Goal: Task Accomplishment & Management: Manage account settings

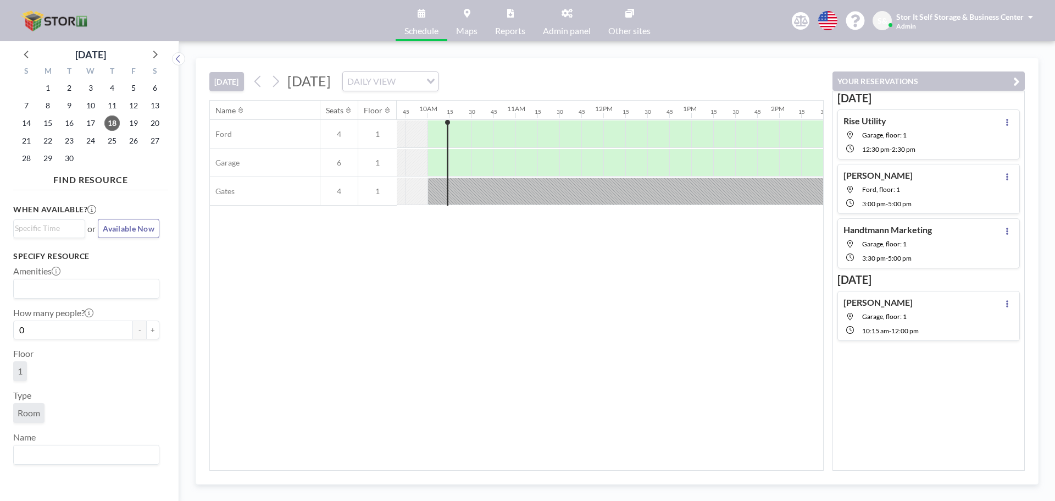
scroll to position [0, 857]
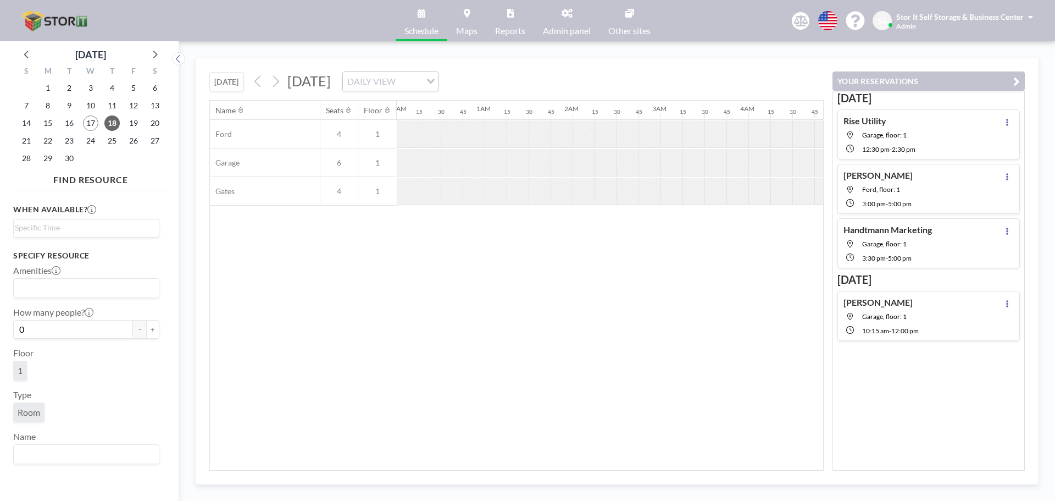
scroll to position [0, 871]
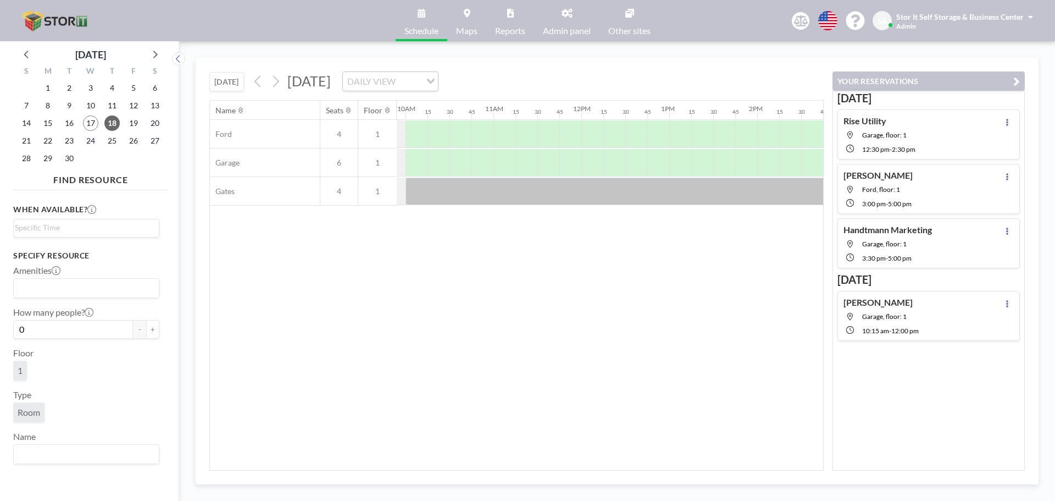
click at [690, 310] on div "Name Seats Floor 12AM 15 30 45 1AM 15 30 45 2AM 15 30 45 3AM 15 30 45 4AM 15 30…" at bounding box center [516, 285] width 613 height 369
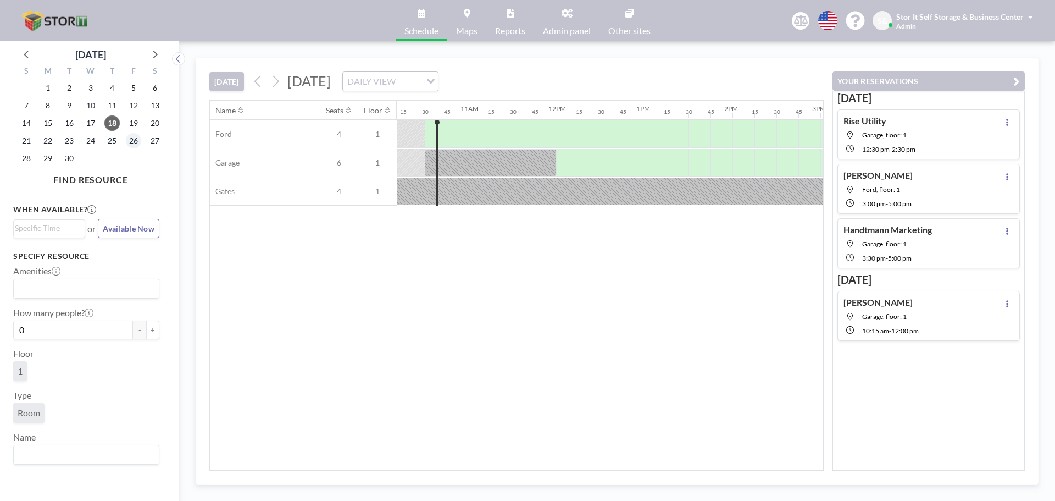
scroll to position [0, 901]
click at [131, 138] on span "26" at bounding box center [133, 140] width 15 height 15
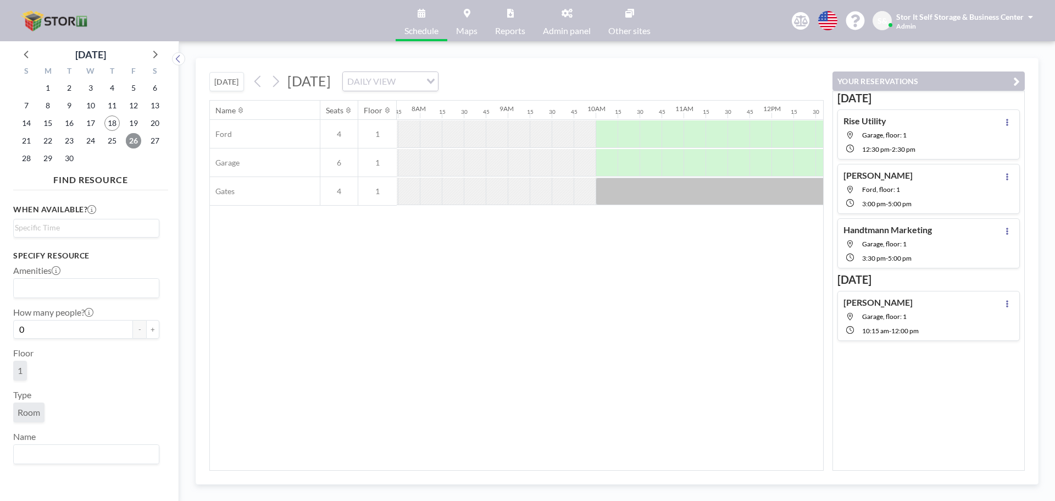
scroll to position [0, 682]
click at [650, 157] on div at bounding box center [650, 162] width 22 height 27
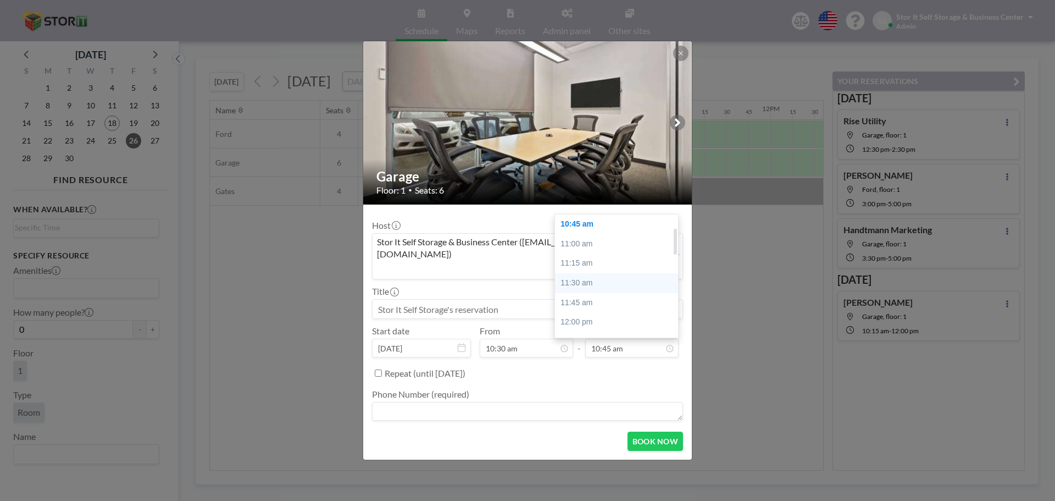
scroll to position [114, 0]
click at [595, 296] on div "12:30 pm" at bounding box center [619, 306] width 129 height 20
type input "12:30 pm"
click at [436, 402] on textarea at bounding box center [527, 411] width 311 height 19
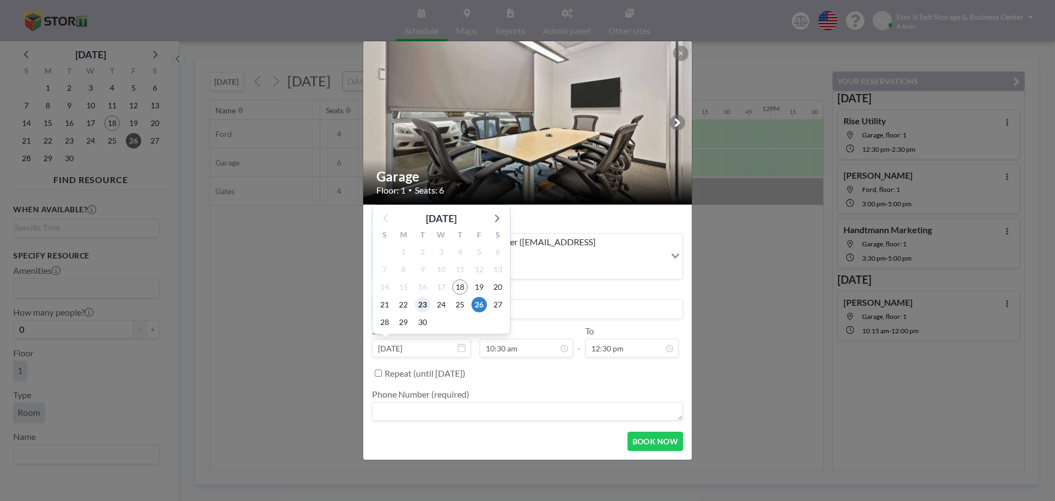
click at [428, 297] on span "23" at bounding box center [422, 304] width 15 height 15
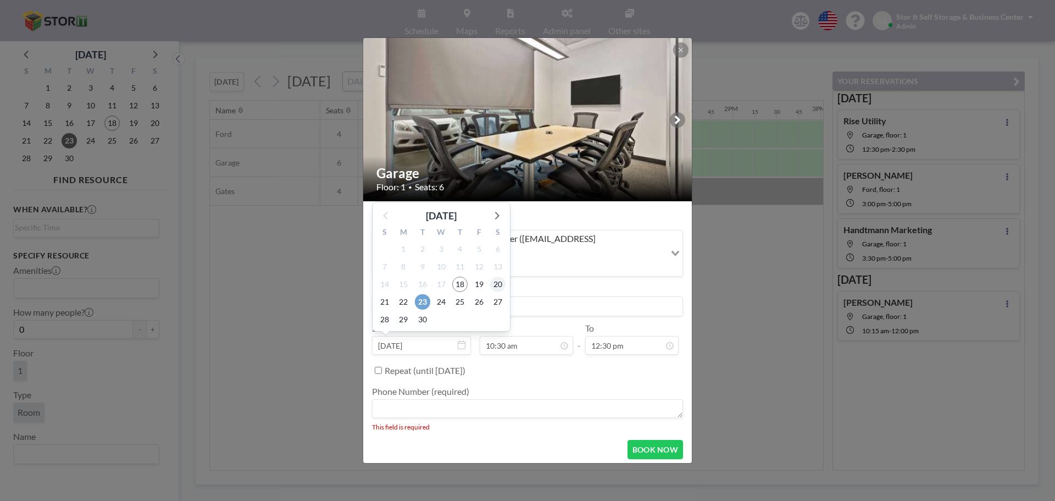
scroll to position [0, 901]
click at [481, 294] on span "26" at bounding box center [479, 301] width 15 height 15
type input "Sep 26, 2025"
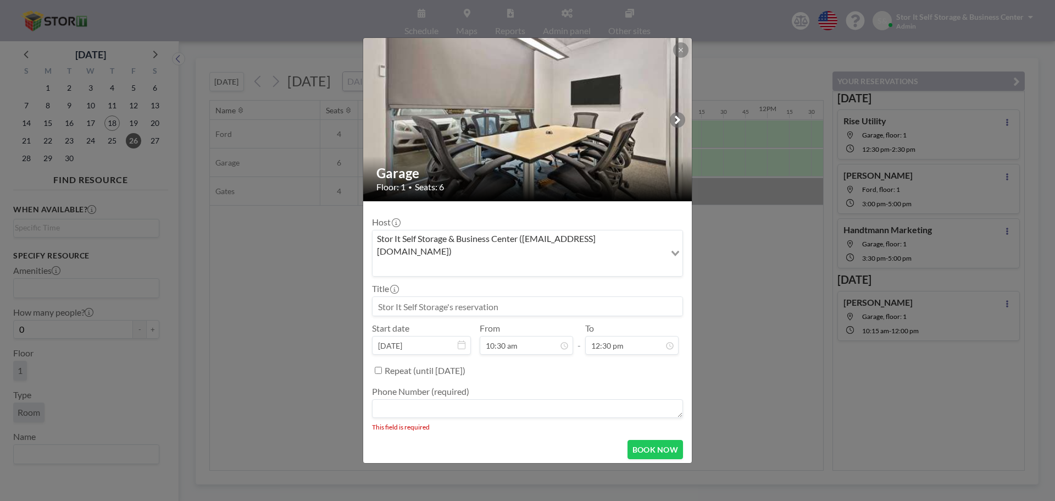
click at [526, 297] on input at bounding box center [528, 306] width 310 height 19
type input "Rise Utility"
click at [610, 251] on div "01:00 pm" at bounding box center [619, 261] width 129 height 20
type input "01:00 pm"
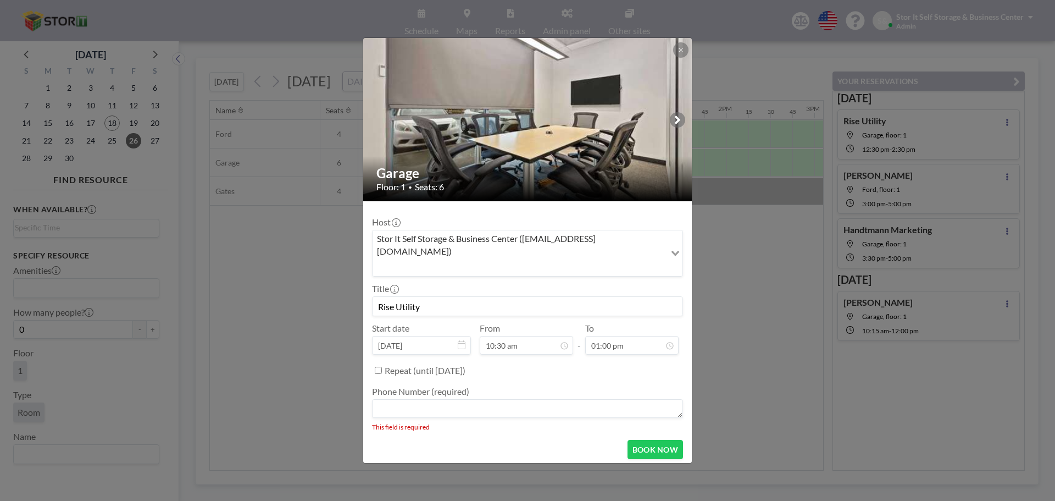
scroll to position [39, 0]
click at [451, 399] on textarea at bounding box center [527, 408] width 311 height 19
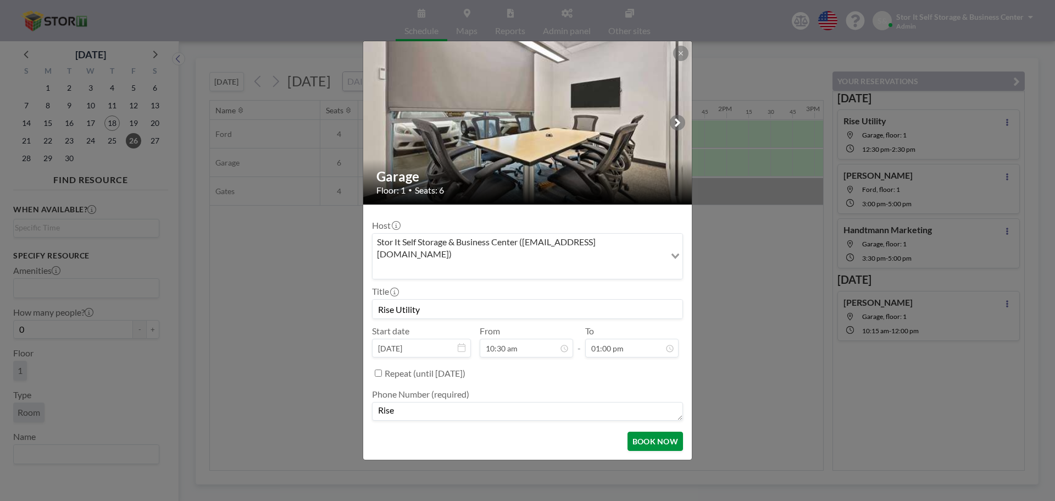
type textarea "Rise"
click at [640, 433] on button "BOOK NOW" at bounding box center [656, 440] width 56 height 19
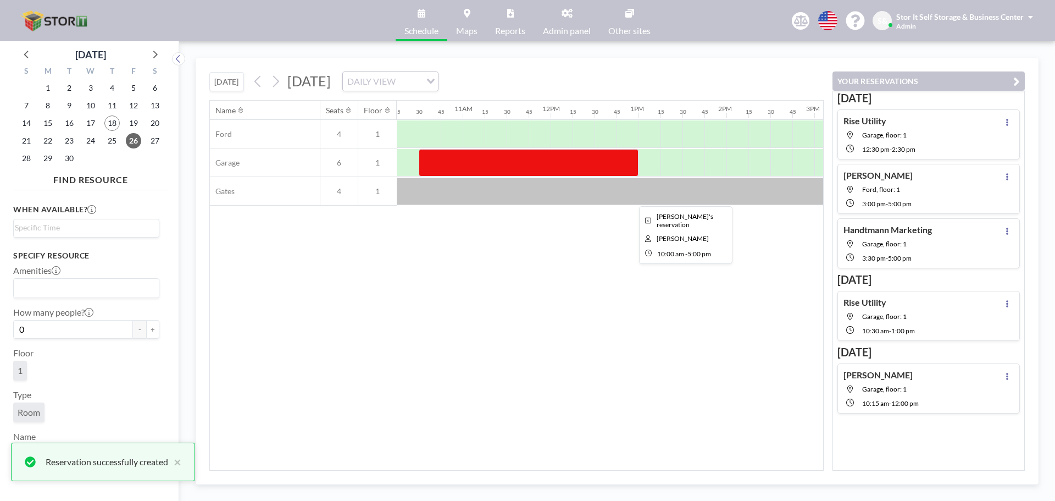
click at [647, 191] on div at bounding box center [683, 191] width 616 height 27
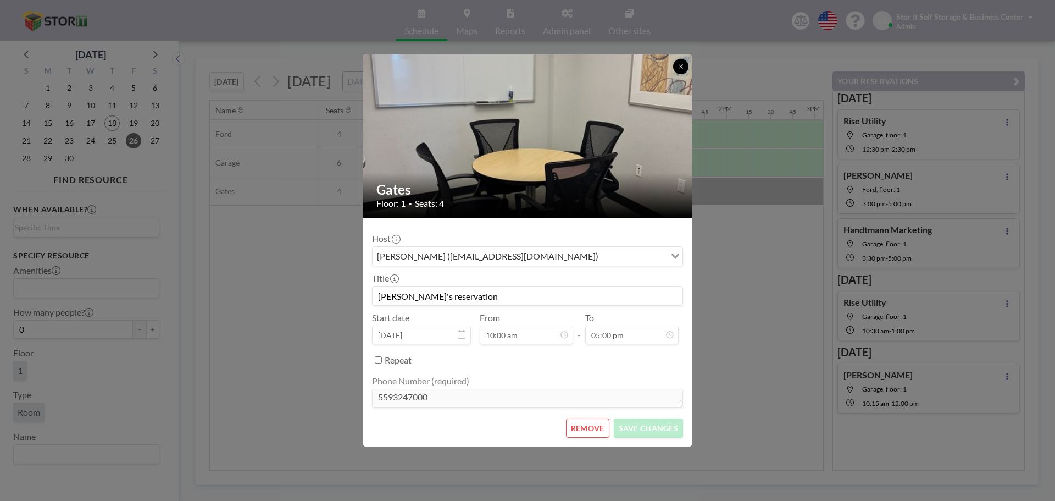
click at [679, 62] on button at bounding box center [680, 66] width 15 height 15
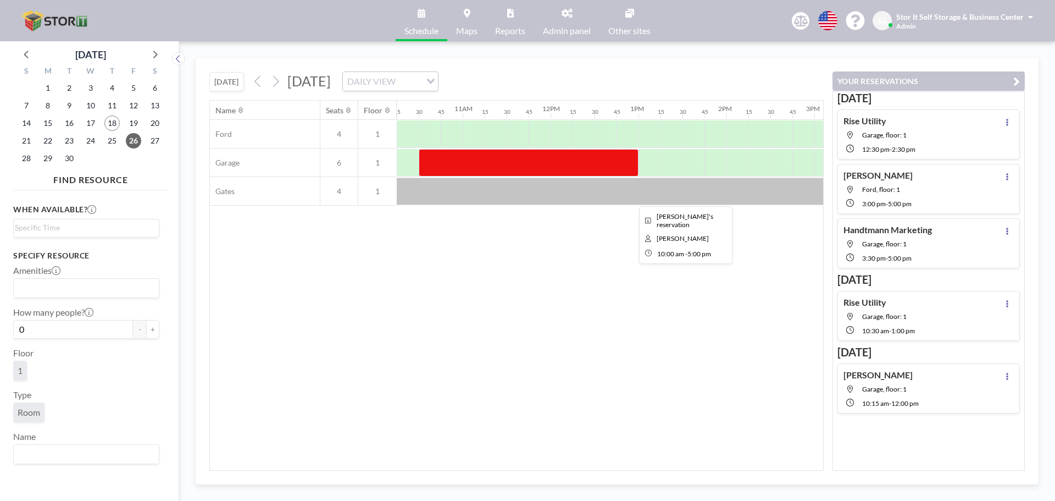
click at [651, 195] on div at bounding box center [683, 191] width 616 height 27
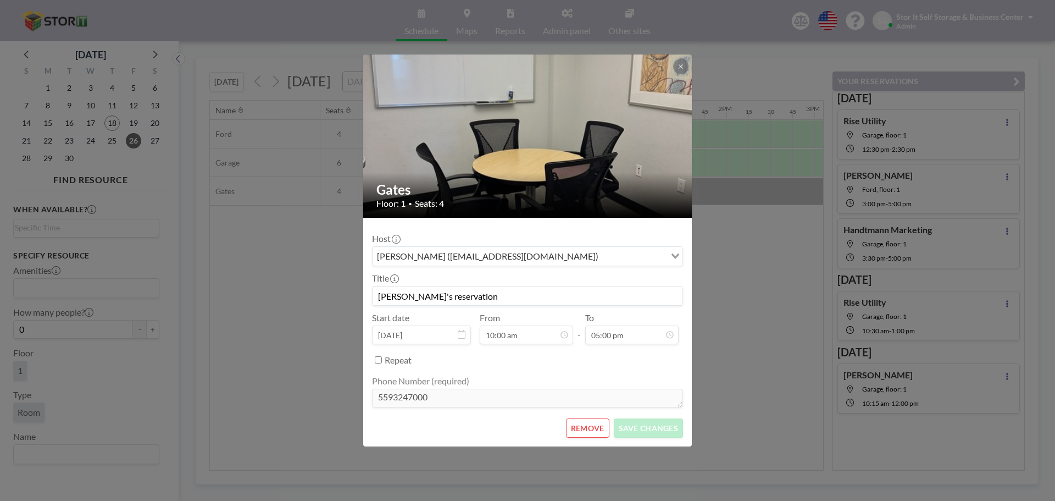
click at [738, 287] on div "Gates Floor: 1 • Seats: 4 Host Catherine Gonzalez (cg.delaneylaw@gmail.com) Loa…" at bounding box center [527, 250] width 1055 height 501
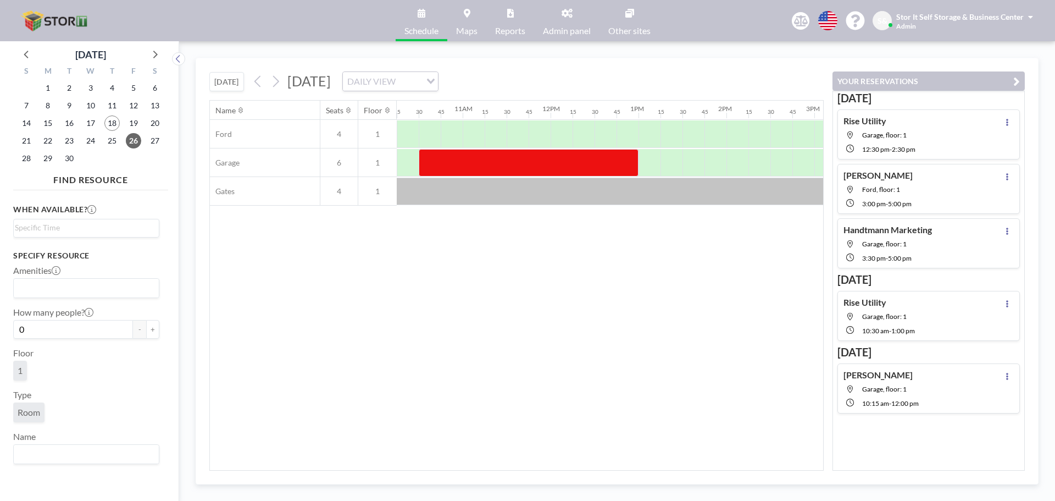
click at [916, 140] on div "Rise Utility Garage, floor: 1 12:30 PM - 2:30 PM" at bounding box center [880, 134] width 72 height 38
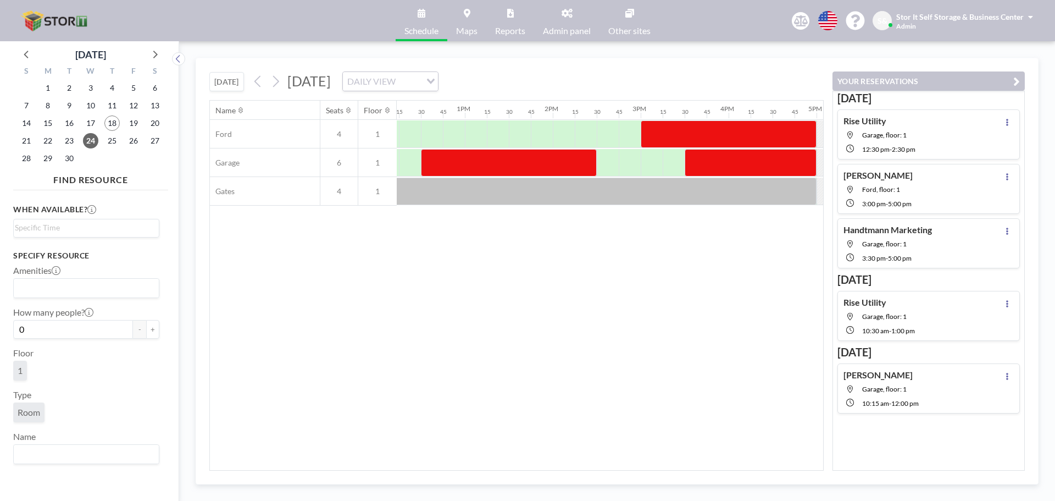
scroll to position [0, 1077]
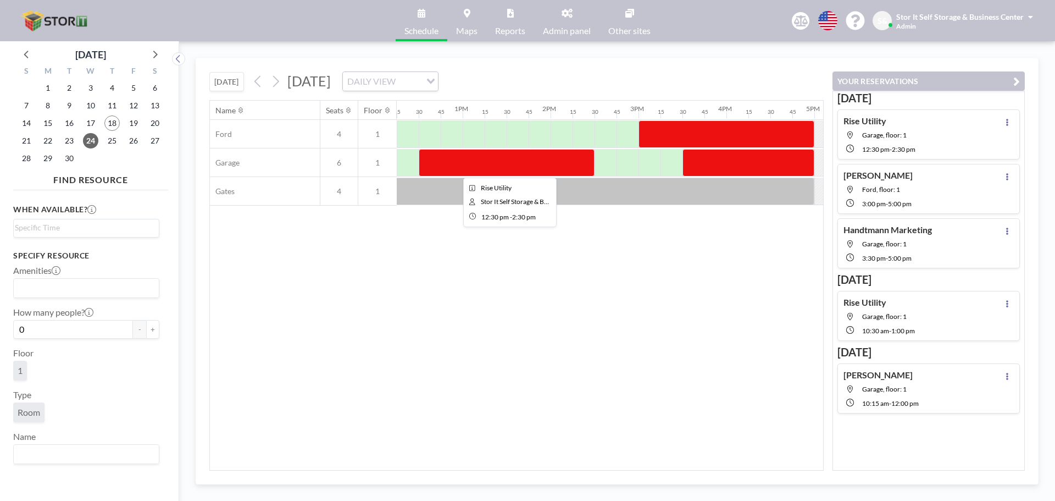
click at [522, 168] on div at bounding box center [507, 162] width 176 height 27
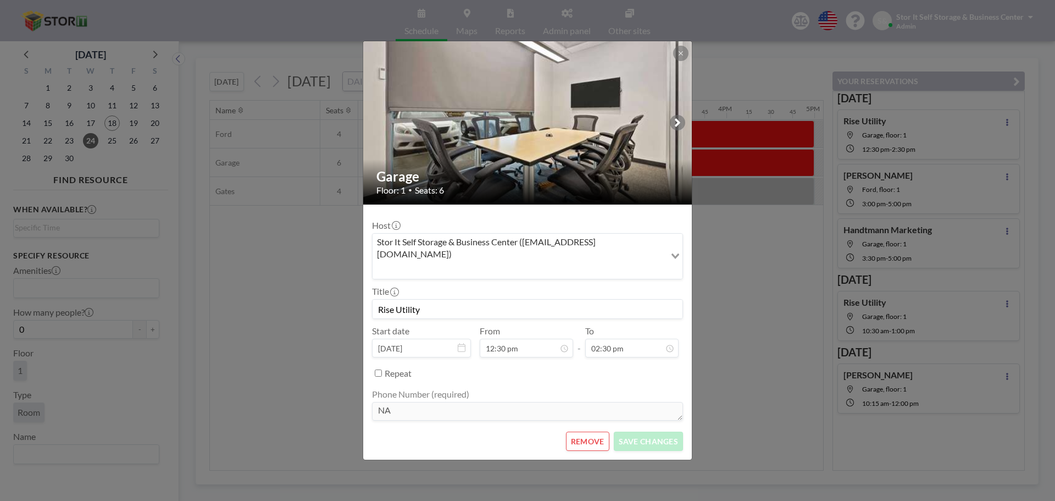
scroll to position [0, 0]
click at [580, 431] on button "REMOVE" at bounding box center [587, 440] width 43 height 19
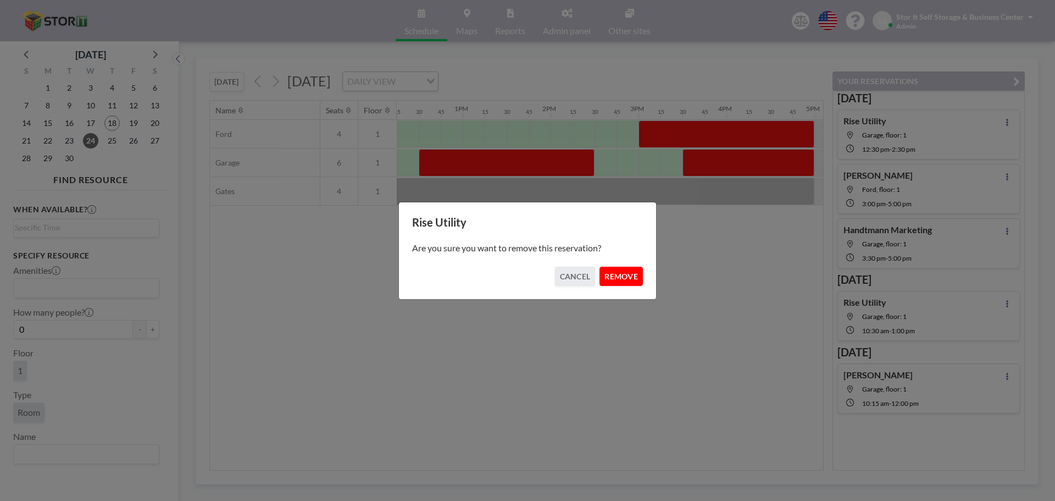
click at [630, 282] on button "REMOVE" at bounding box center [621, 276] width 43 height 19
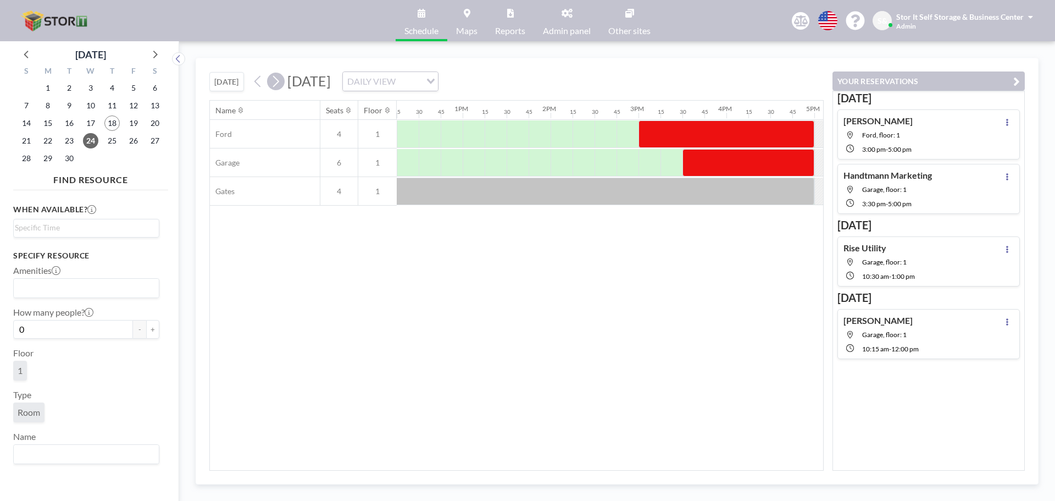
click at [278, 80] on icon at bounding box center [275, 81] width 10 height 16
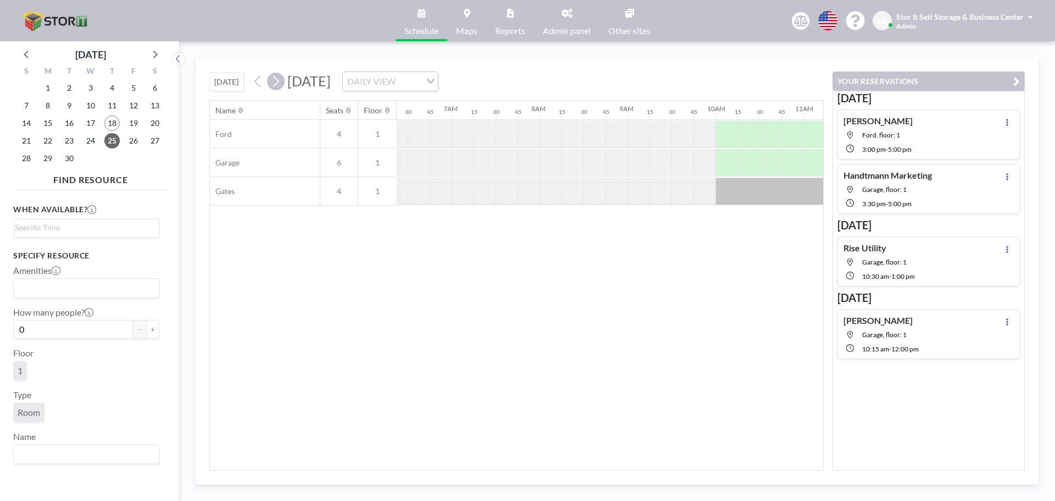
scroll to position [0, 671]
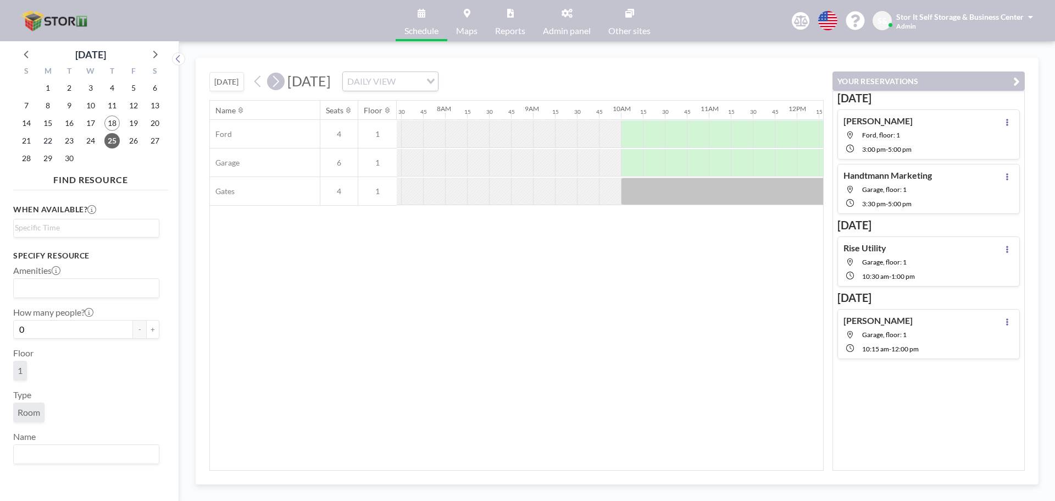
click at [278, 80] on icon at bounding box center [275, 81] width 10 height 16
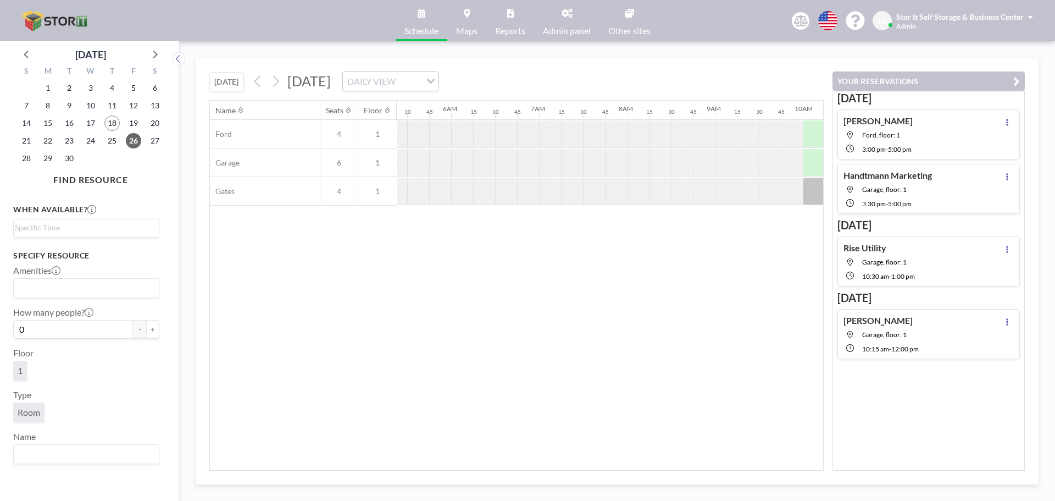
scroll to position [0, 368]
click at [109, 125] on span "18" at bounding box center [111, 122] width 15 height 15
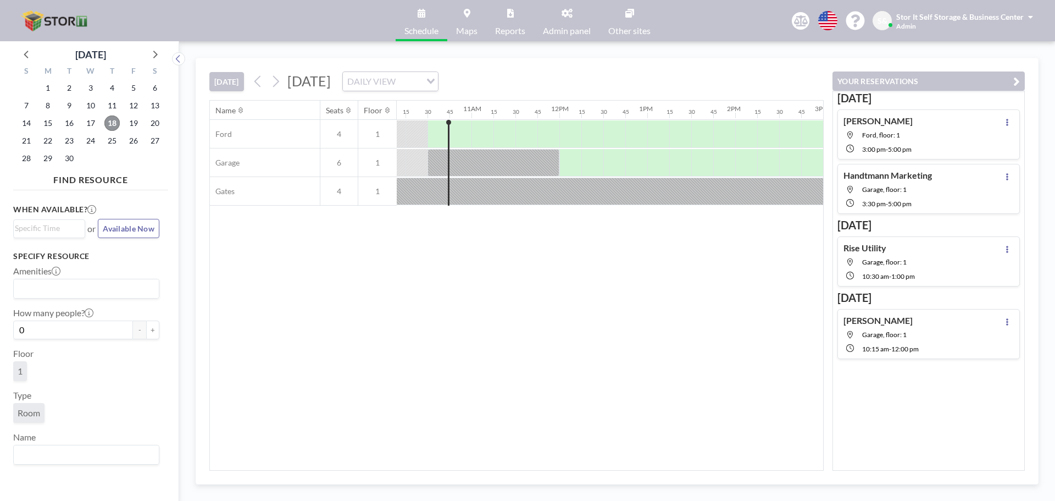
scroll to position [0, 901]
click at [519, 165] on div at bounding box center [485, 162] width 132 height 27
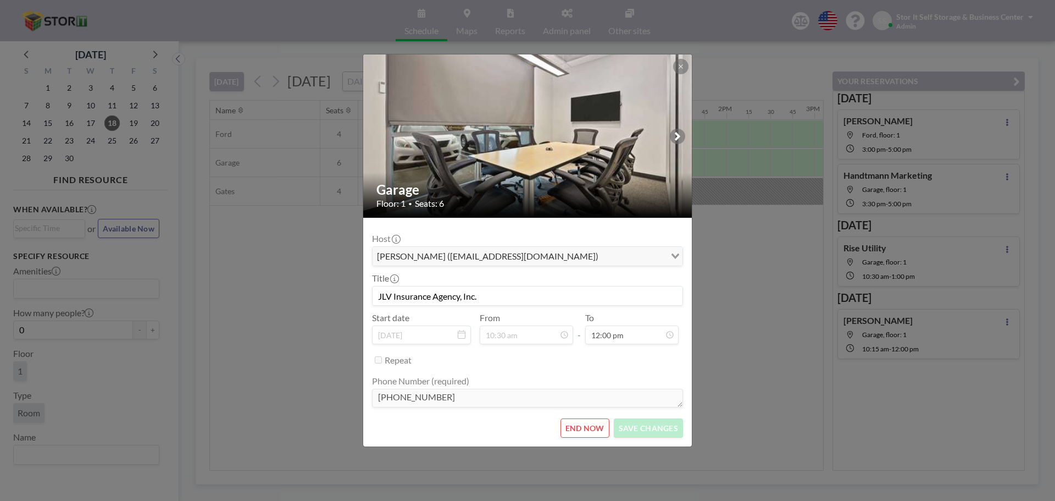
scroll to position [0, 0]
click at [725, 346] on div "Garage Floor: 1 • Seats: 6 Host Jeff Urrutia (jlvinsgroup@gmail.com) Loading...…" at bounding box center [527, 250] width 1055 height 501
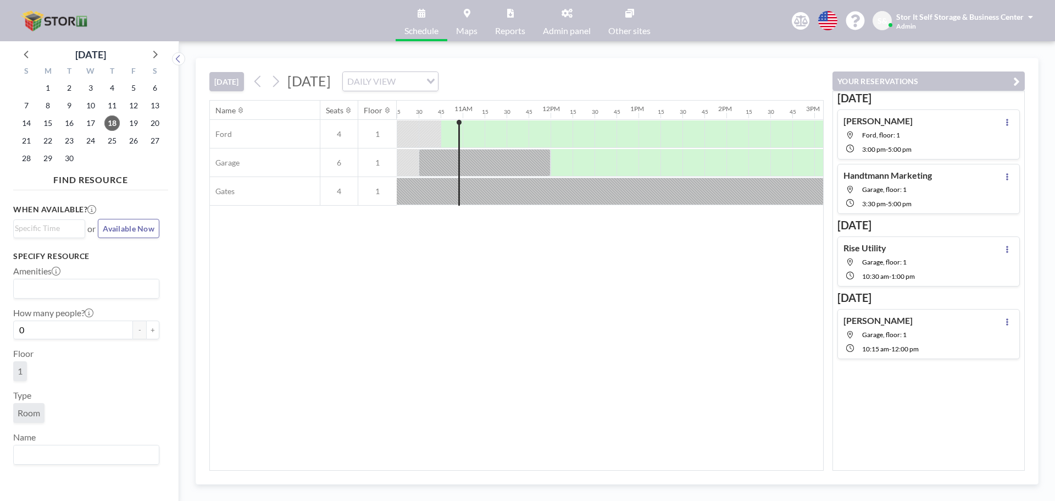
click at [569, 278] on div "Name Seats Floor 12AM 15 30 45 1AM 15 30 45 2AM 15 30 45 3AM 15 30 45 4AM 15 30…" at bounding box center [516, 285] width 613 height 369
